Goal: Find specific page/section: Find specific page/section

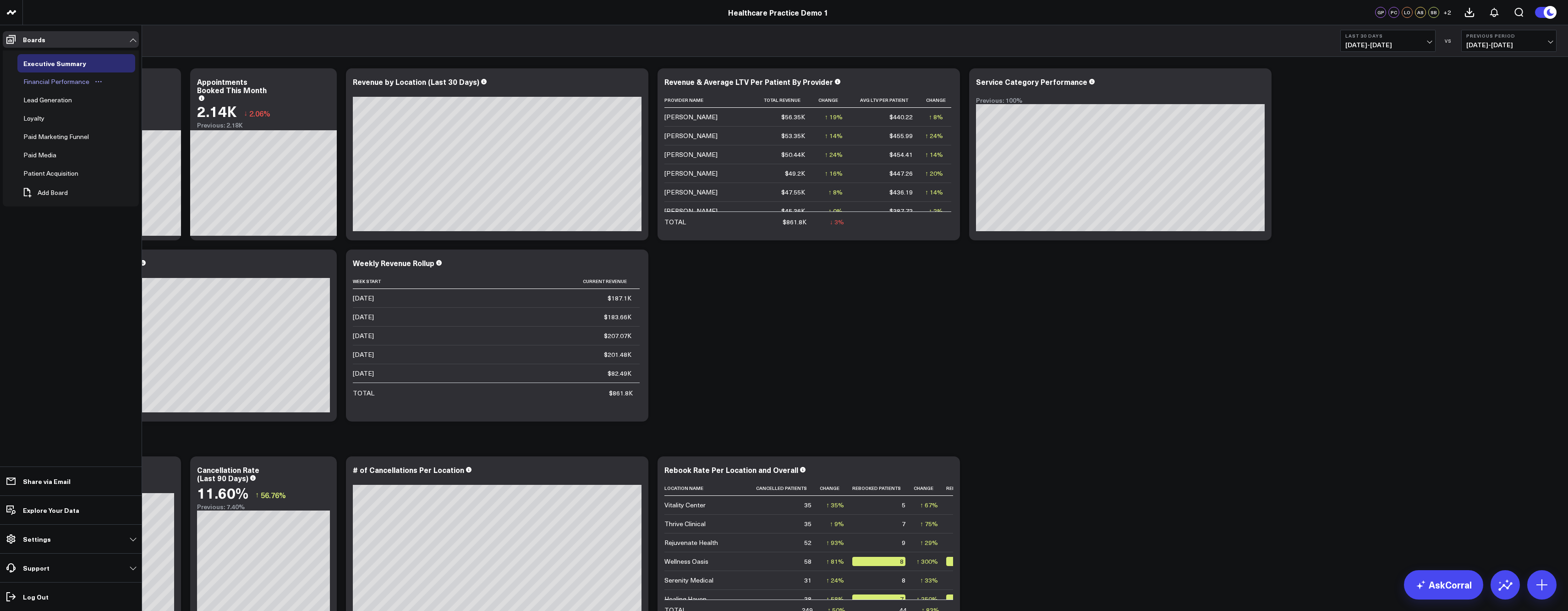
click at [32, 83] on div "Financial Performance" at bounding box center [57, 82] width 71 height 11
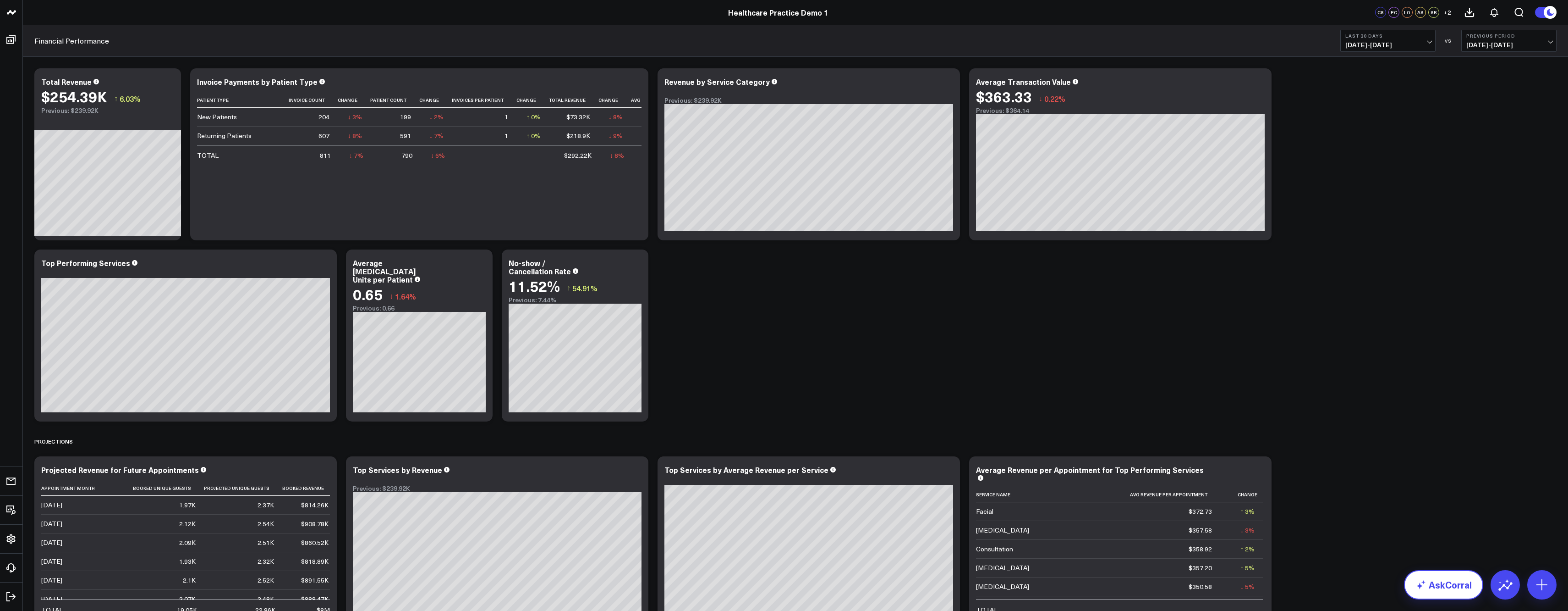
click at [1428, 587] on link "AskCorral" at bounding box center [1444, 585] width 79 height 29
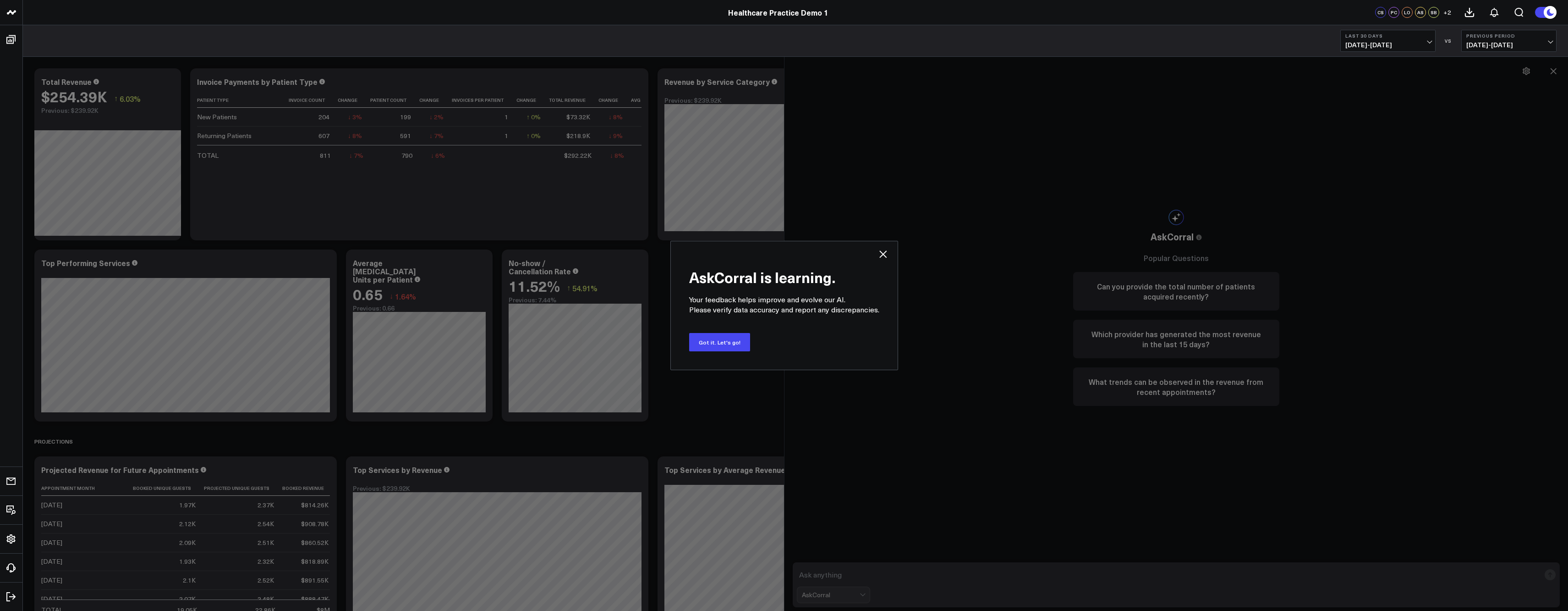
click at [882, 255] on icon at bounding box center [883, 254] width 7 height 7
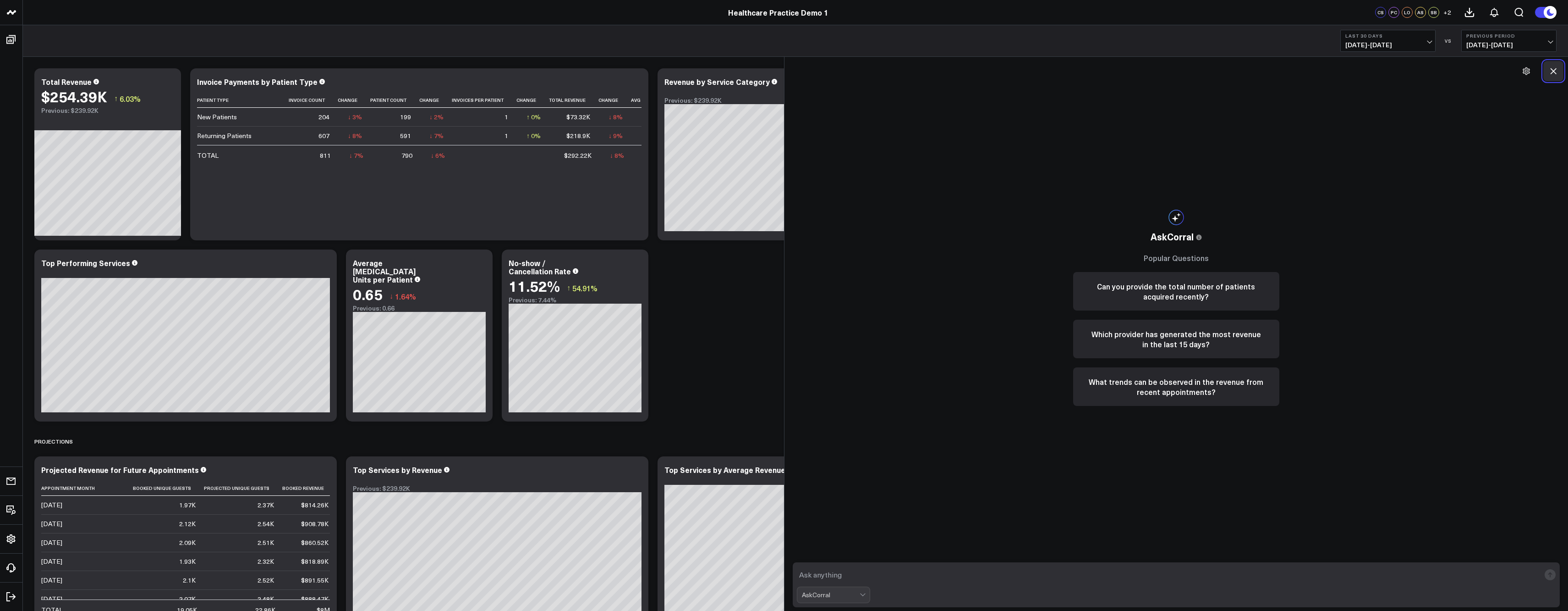
click at [1555, 66] on icon at bounding box center [1553, 71] width 9 height 9
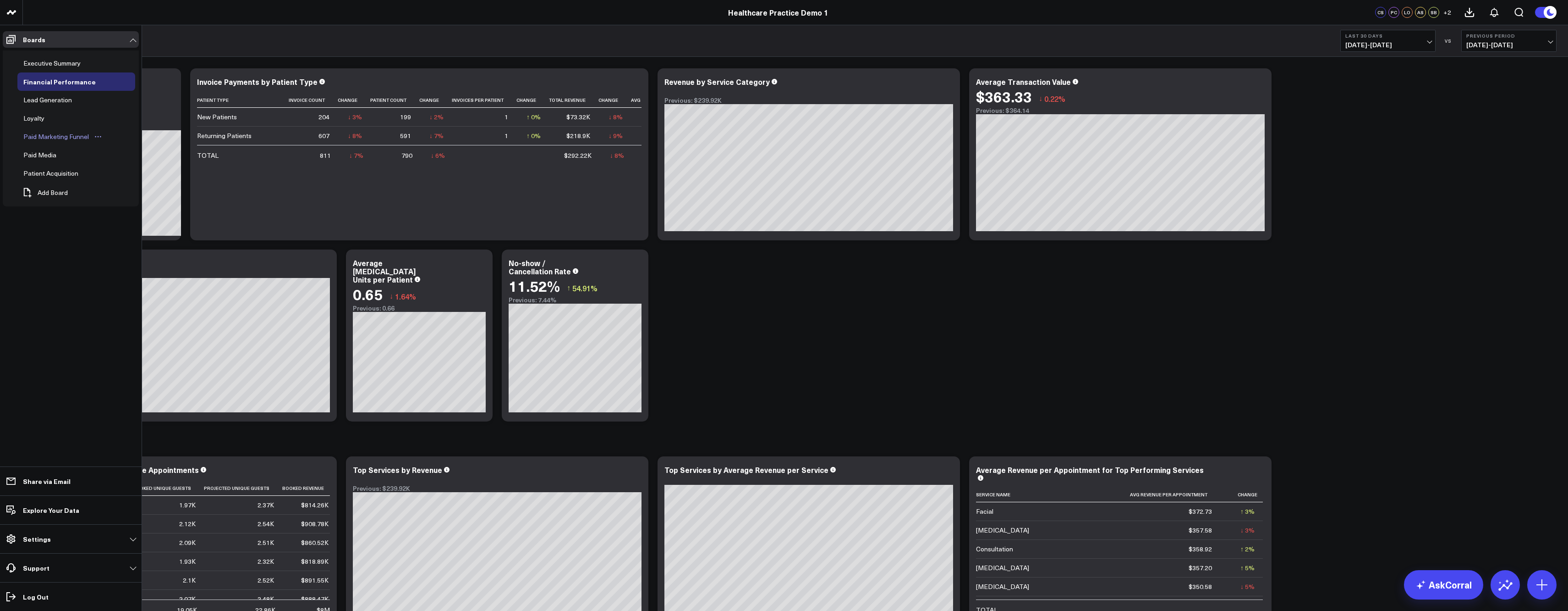
click at [47, 138] on div "Paid Marketing Funnel" at bounding box center [56, 136] width 70 height 11
